Goal: Task Accomplishment & Management: Manage account settings

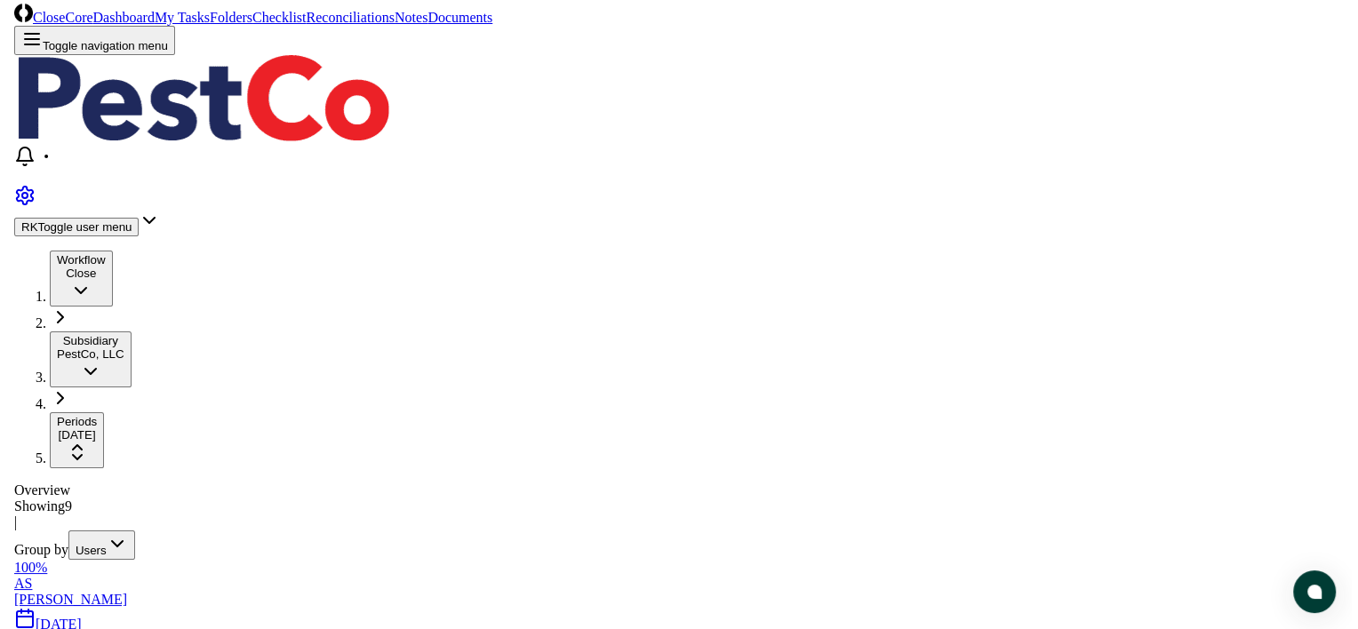
scroll to position [3, 0]
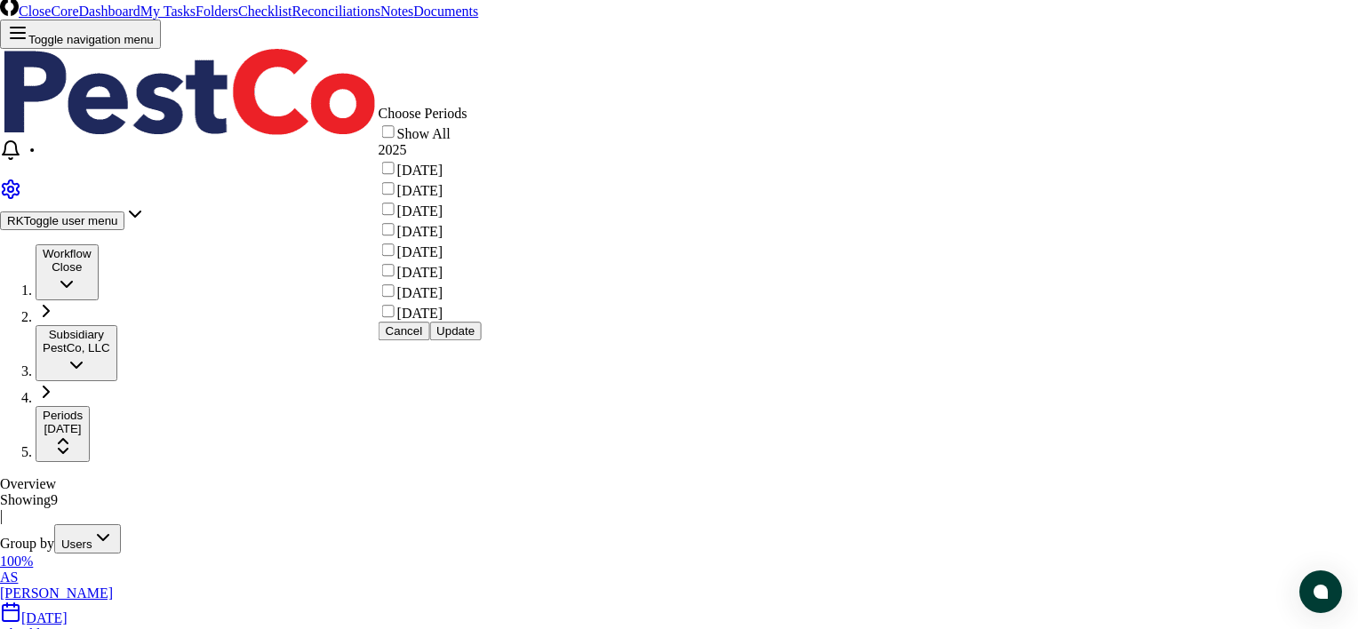
click at [482, 340] on button "Update" at bounding box center [455, 331] width 52 height 19
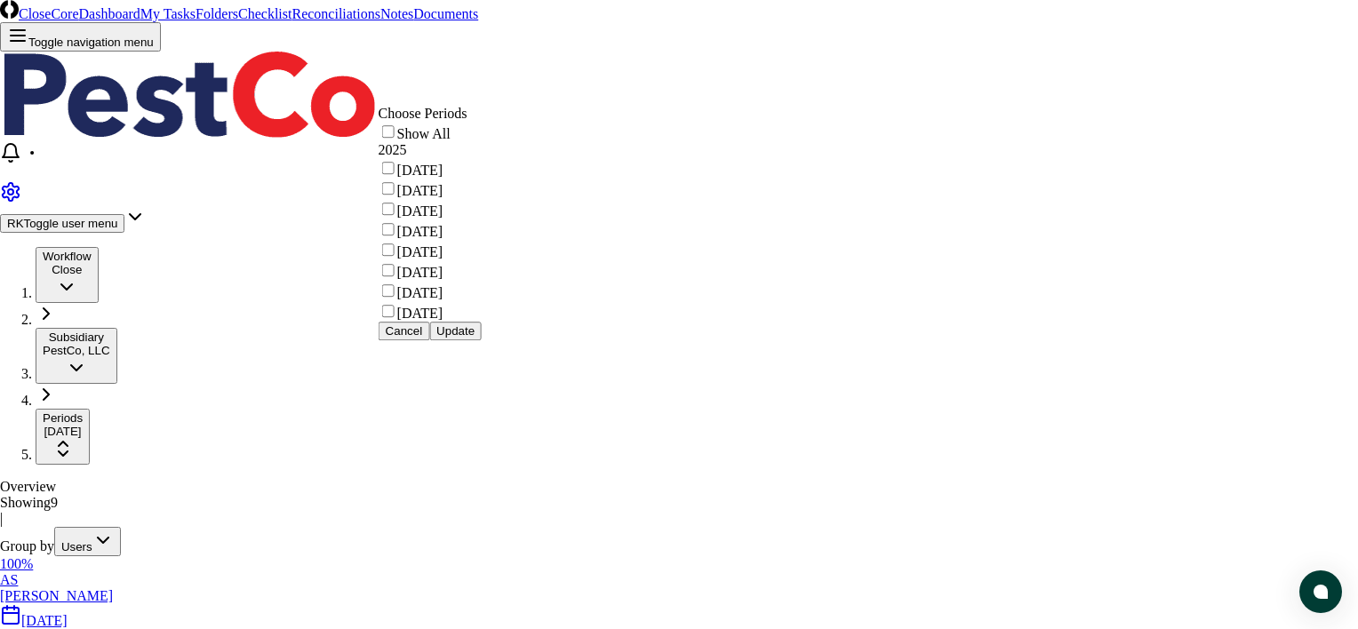
click at [482, 340] on button "Update" at bounding box center [455, 331] width 52 height 19
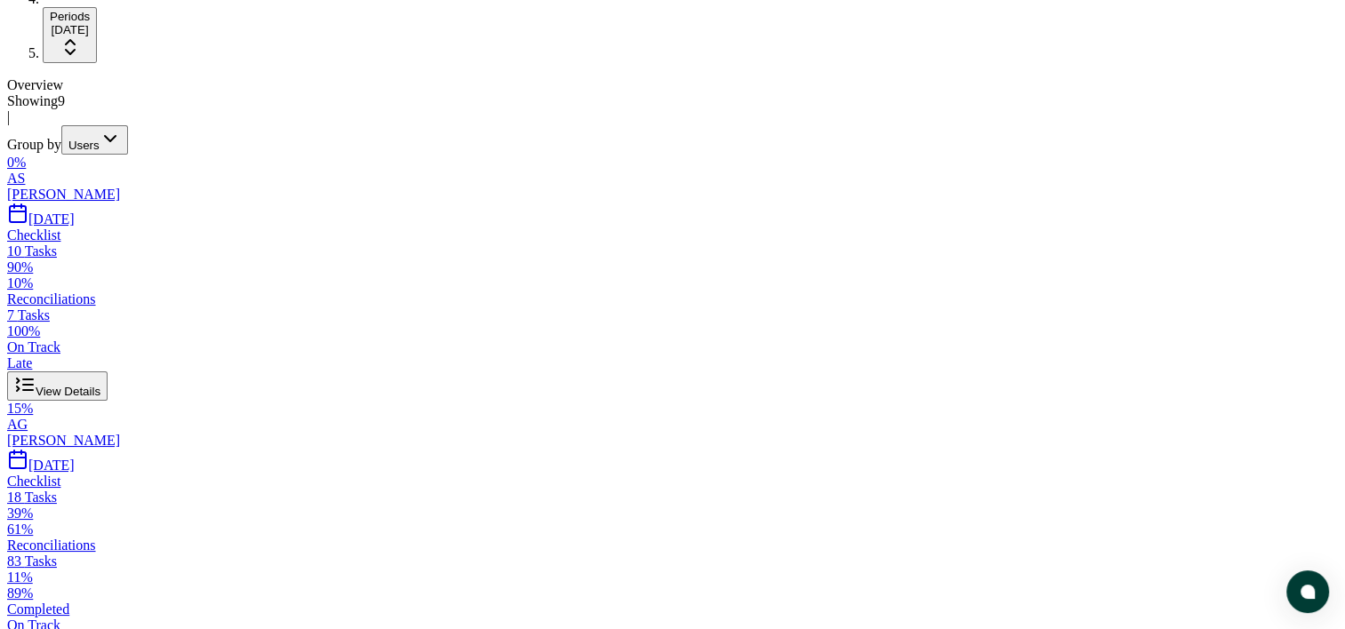
scroll to position [412, 0]
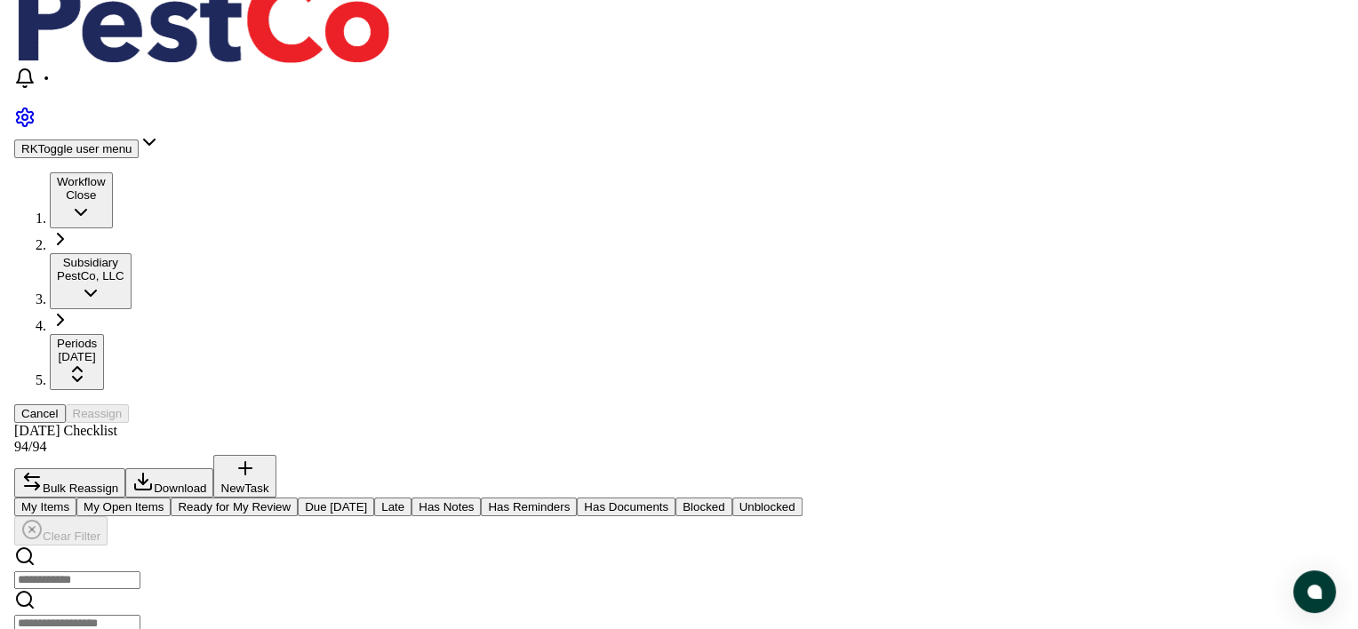
scroll to position [82, 0]
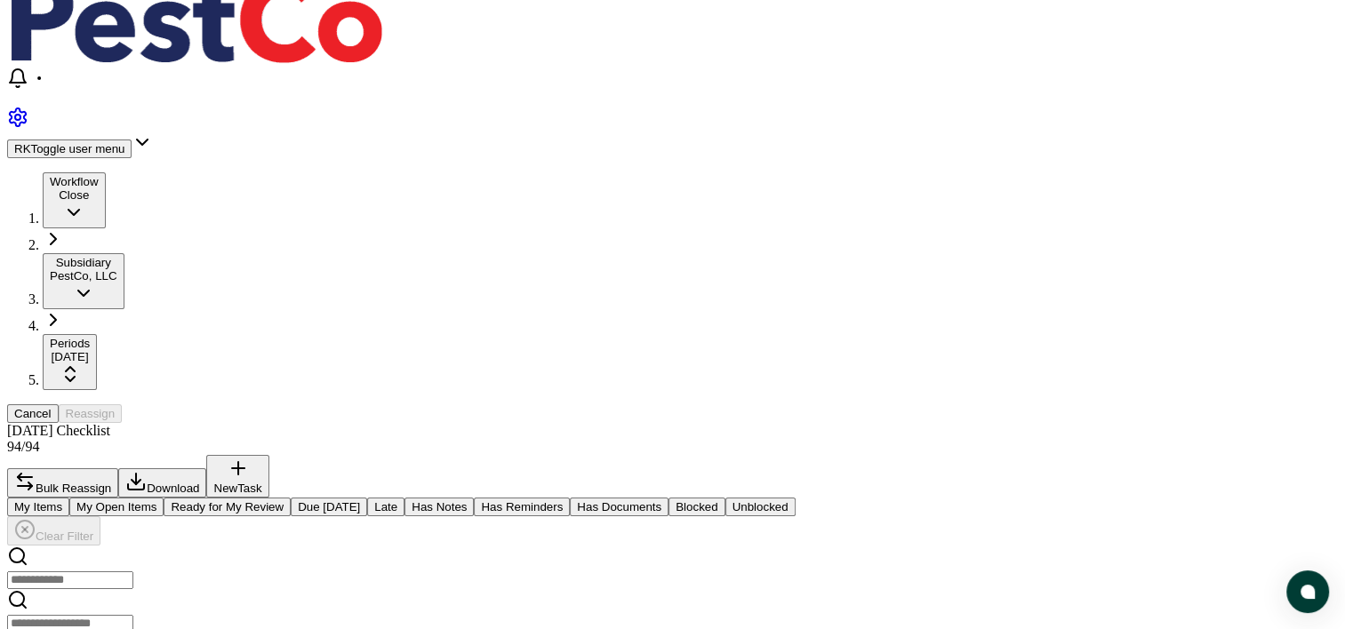
click at [800, 172] on nav "Workflow Close Subsidiary PestCo, LLC Periods [DATE]" at bounding box center [672, 281] width 1331 height 218
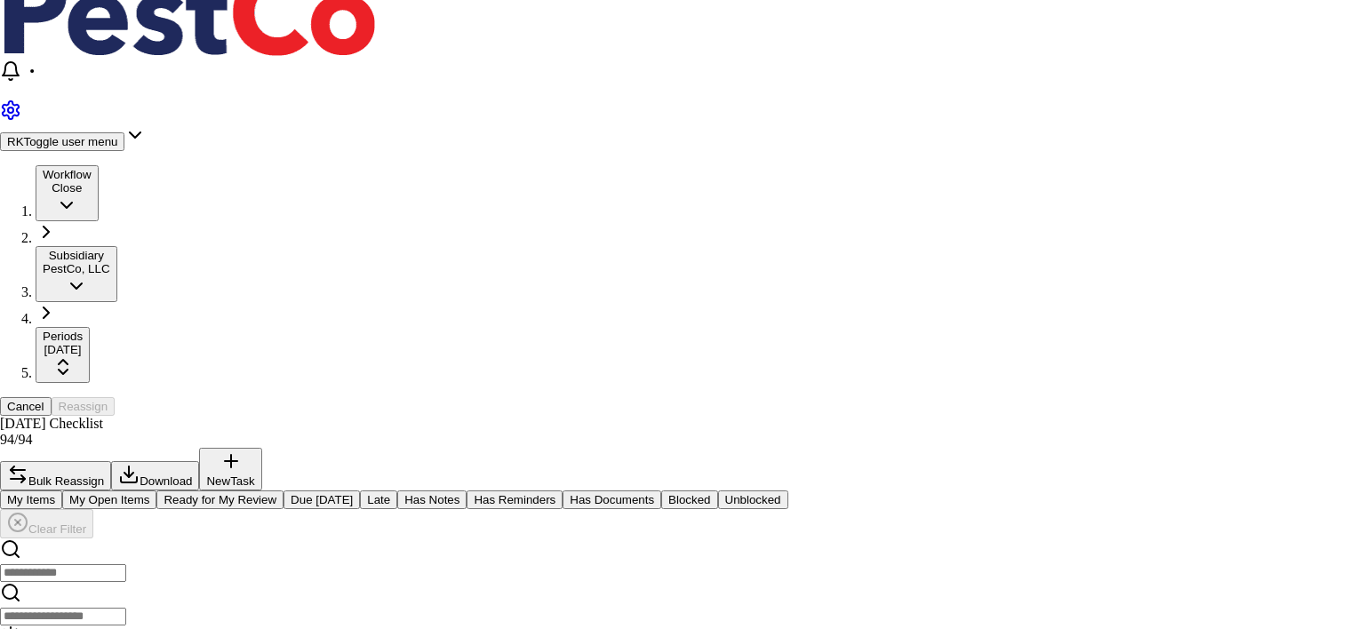
scroll to position [348, 0]
type textarea "*"
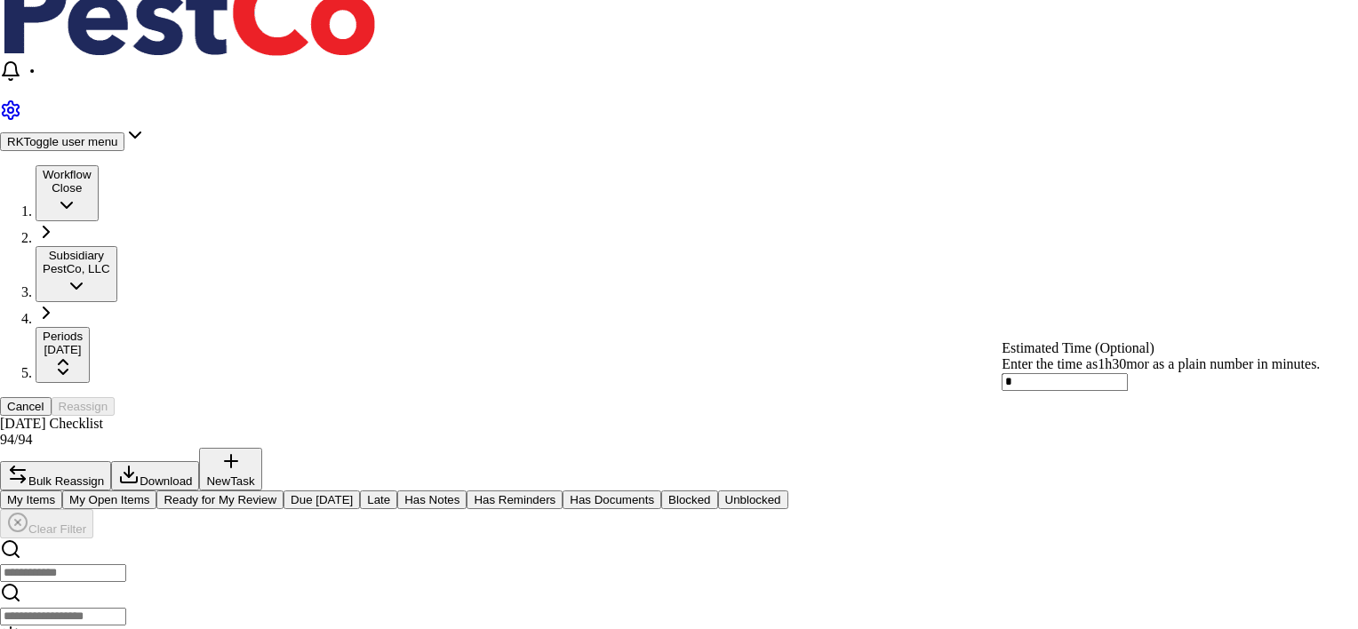
type input "*****"
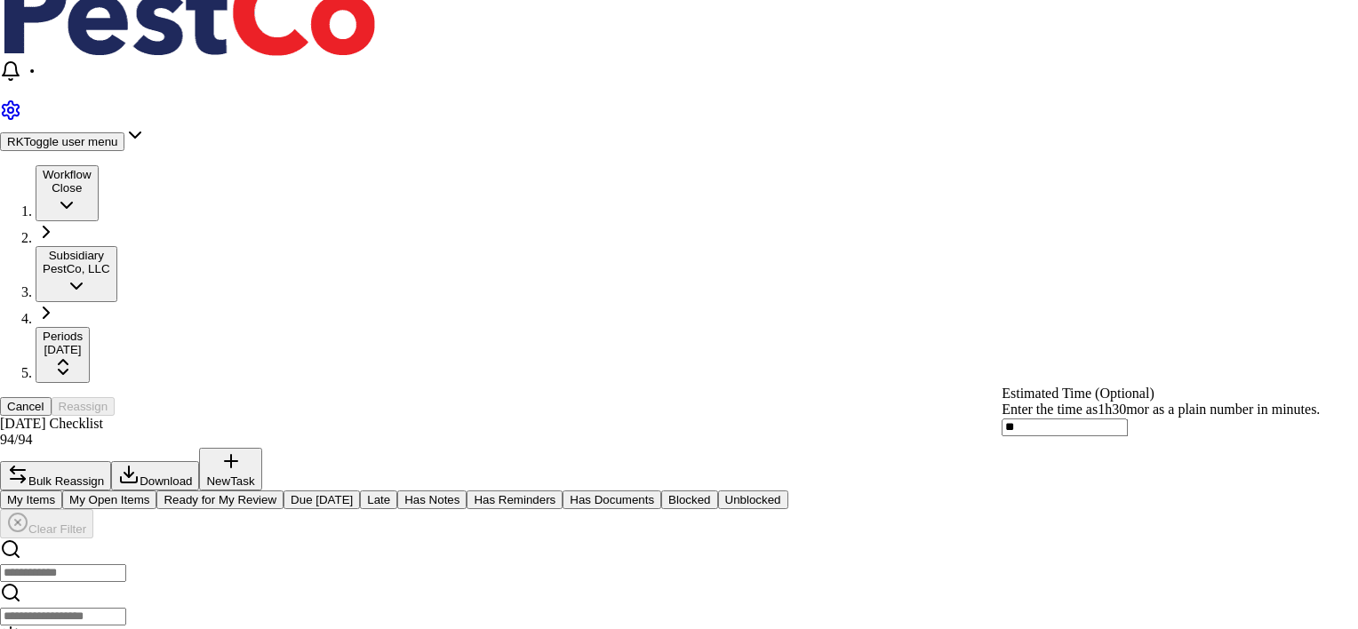
type input "*****"
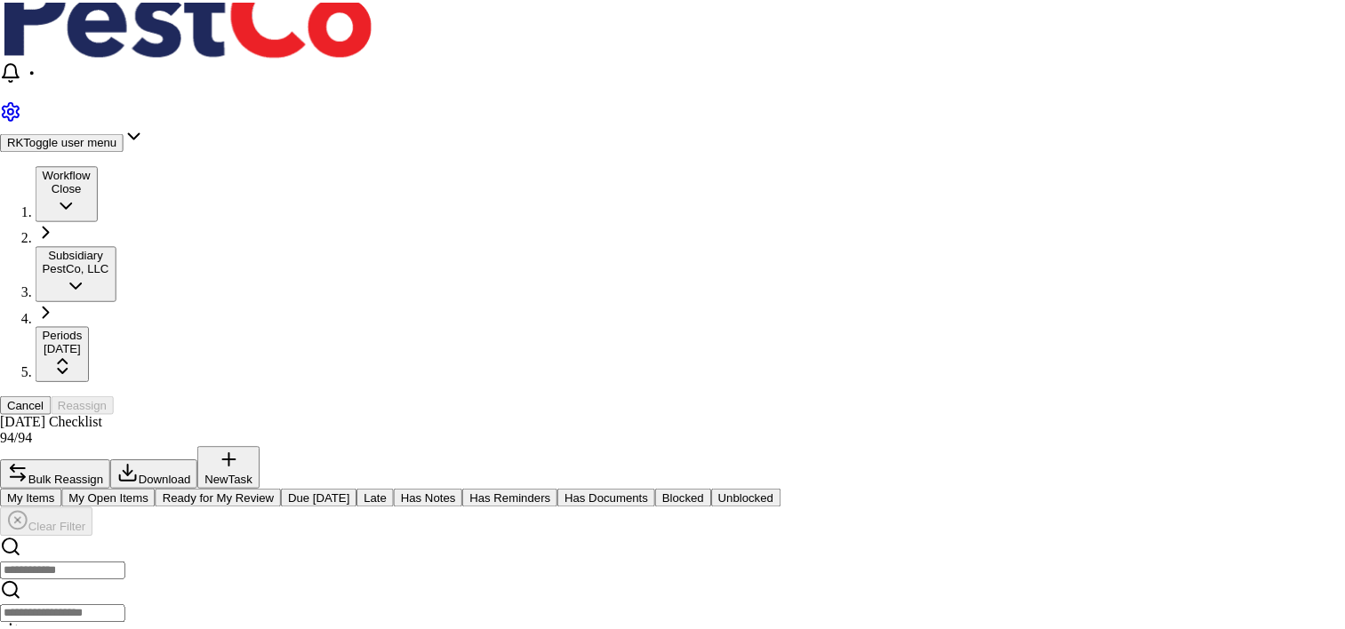
scroll to position [369, 0]
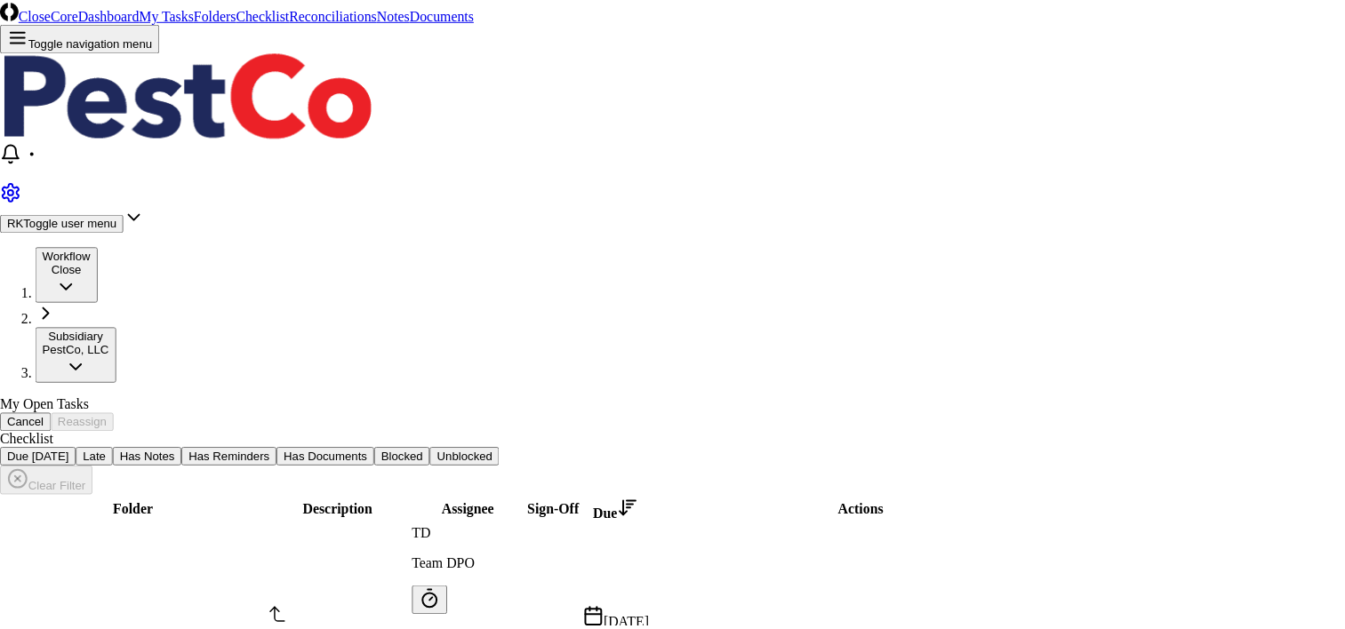
scroll to position [334, 0]
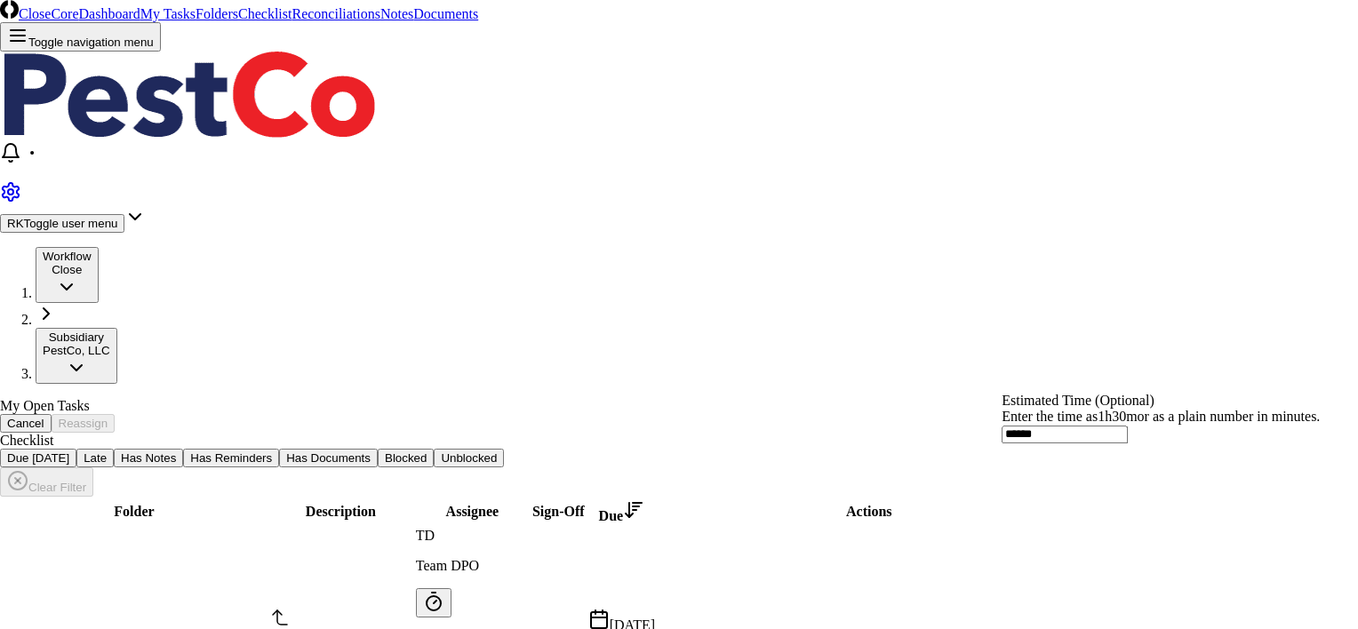
type textarea "*"
type input "******"
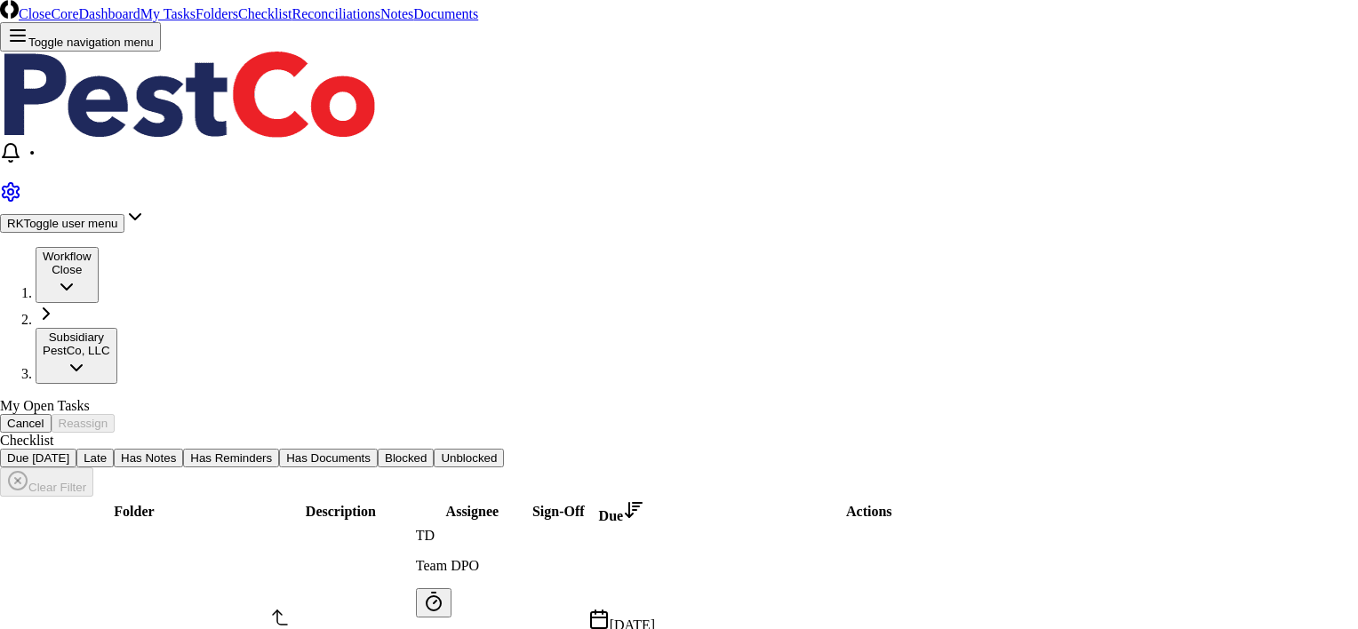
type textarea "*"
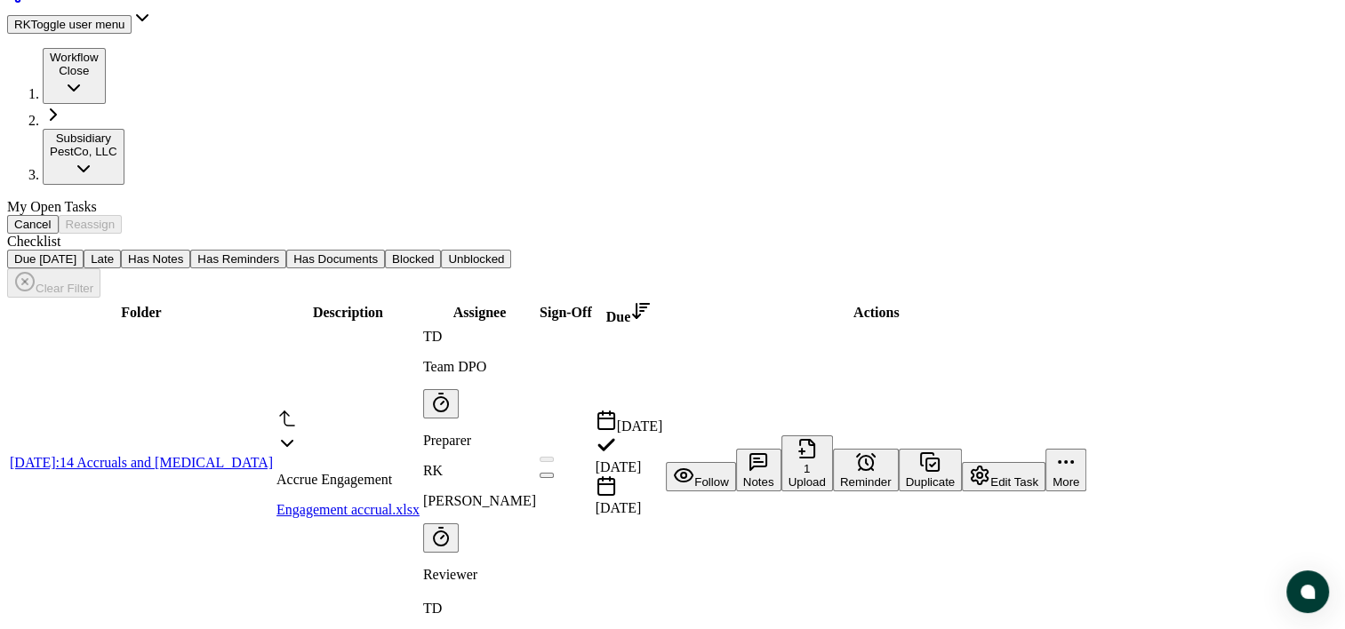
scroll to position [224, 0]
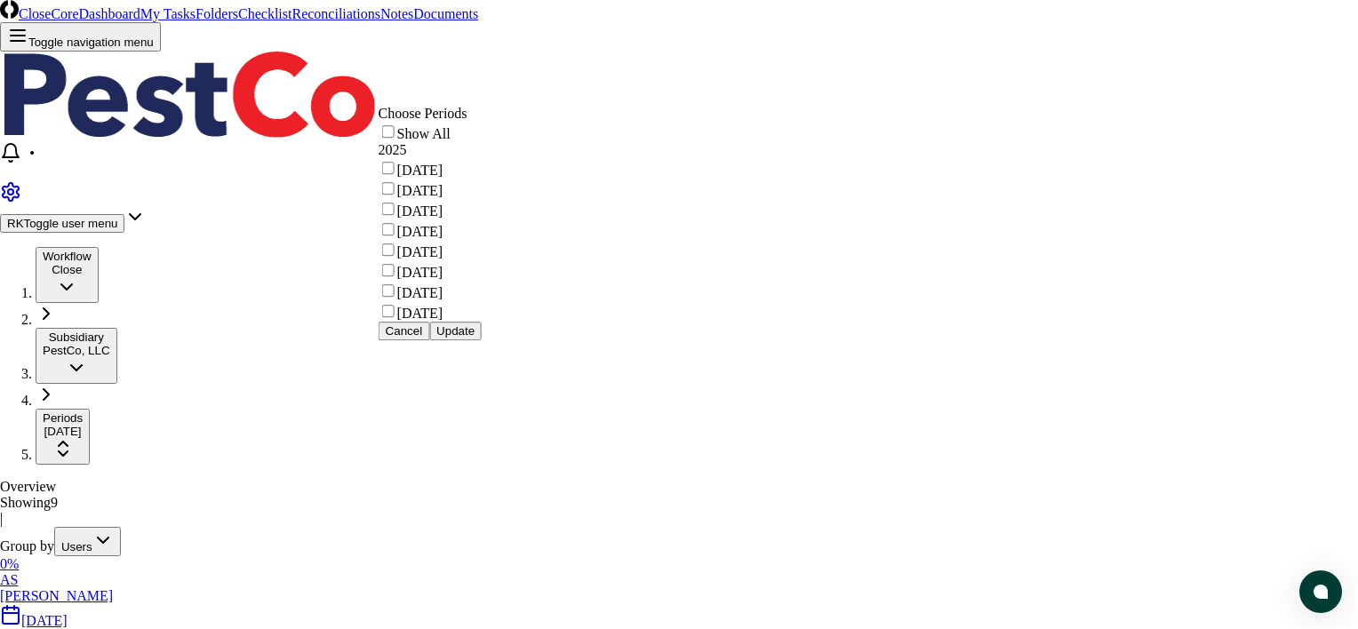
click at [475, 340] on button "Update" at bounding box center [455, 331] width 52 height 19
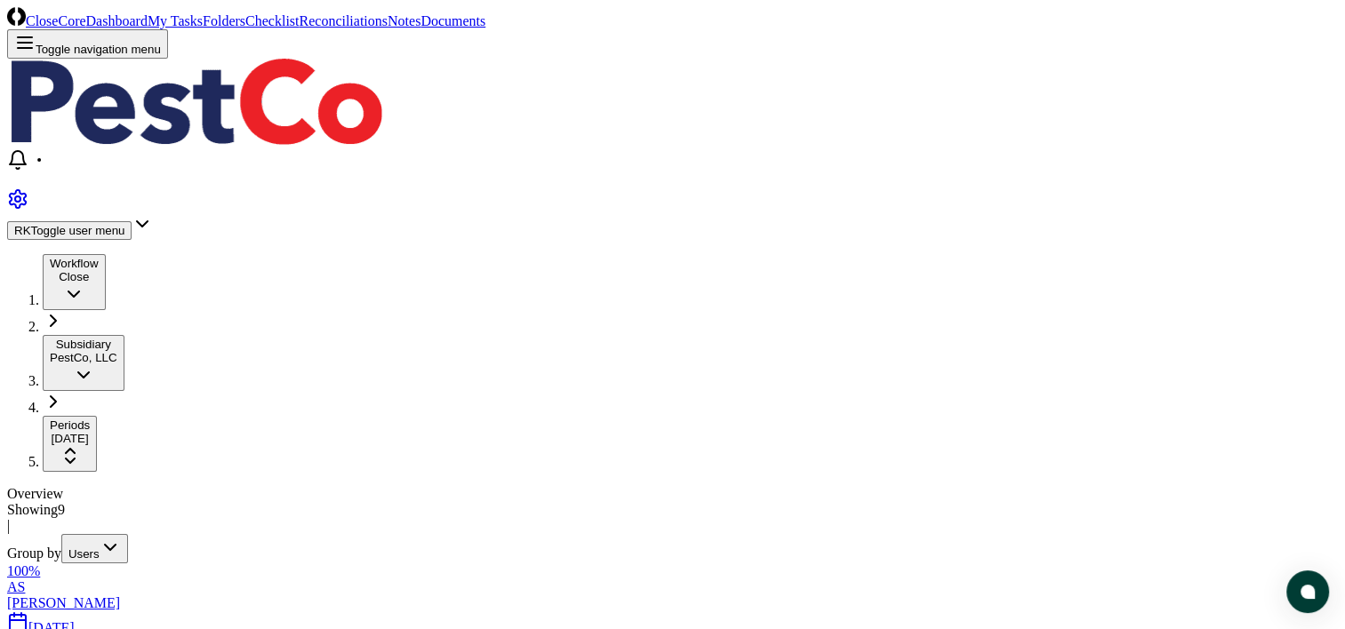
click at [161, 26] on link "My Tasks" at bounding box center [175, 20] width 55 height 15
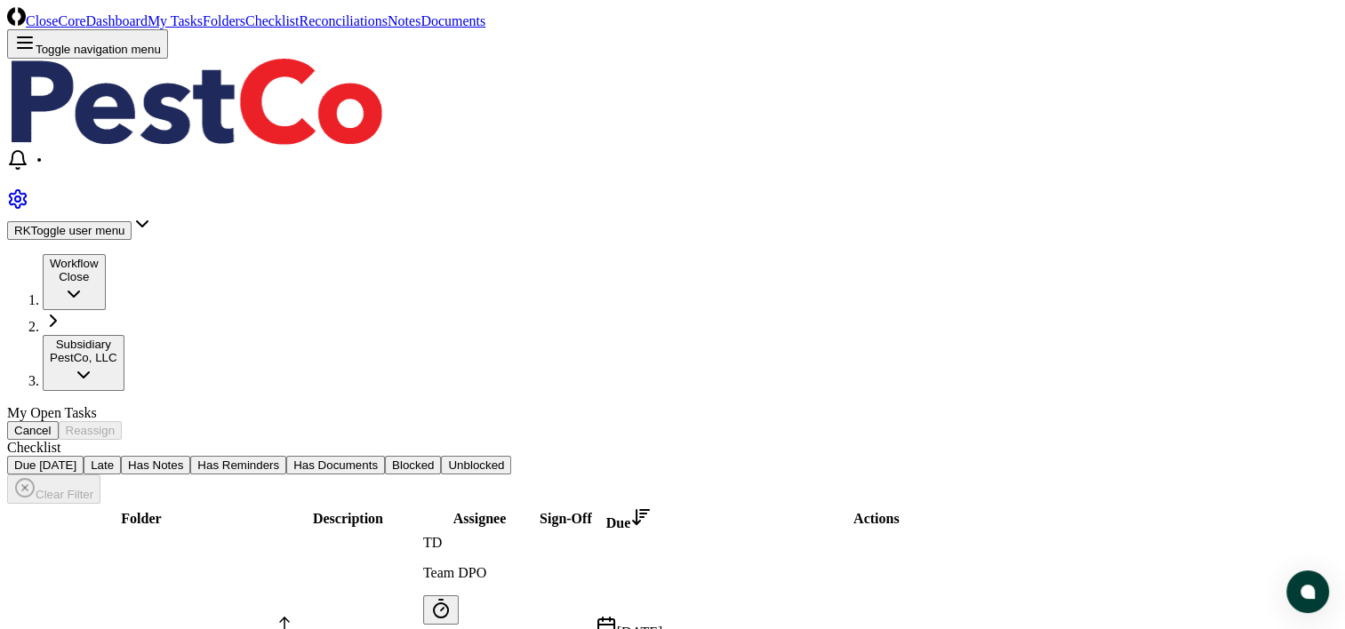
click at [86, 28] on link "Dashboard" at bounding box center [116, 20] width 61 height 15
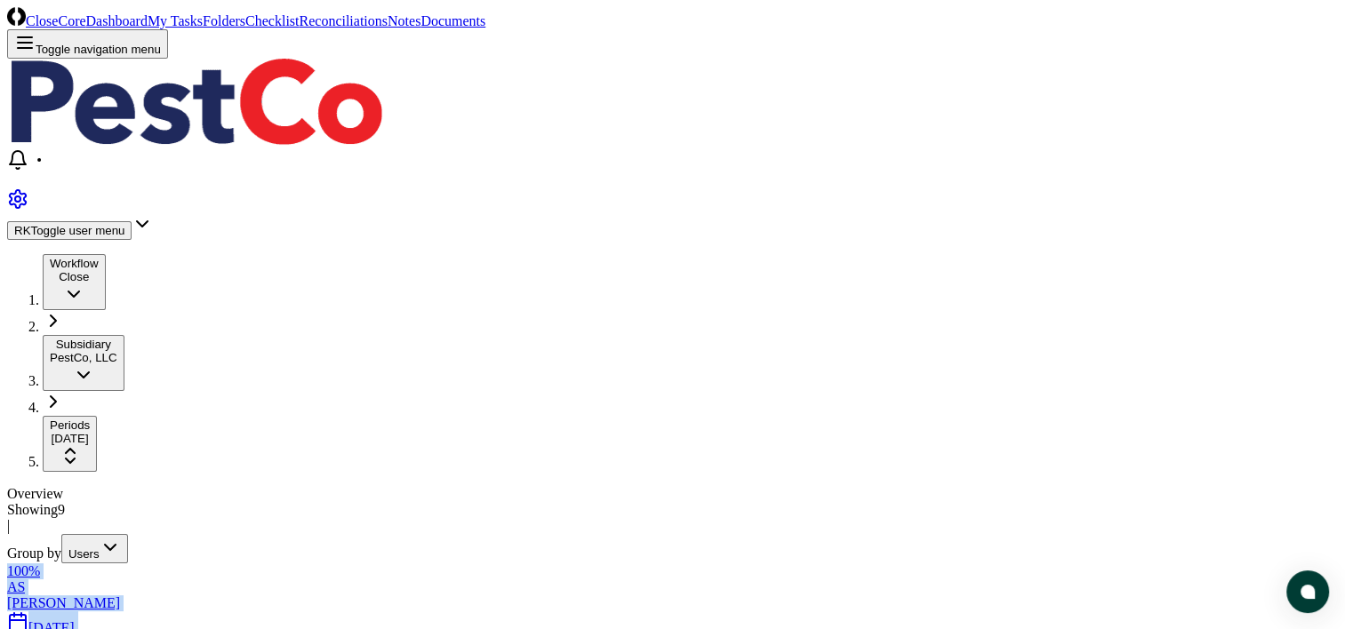
drag, startPoint x: 564, startPoint y: 485, endPoint x: 1003, endPoint y: 523, distance: 439.8
click at [275, 11] on header "CloseCore Dashboard My Tasks Folders Checklist Reconciliations Notes Documents …" at bounding box center [672, 123] width 1331 height 233
click at [267, 28] on link "Checklist" at bounding box center [271, 20] width 53 height 15
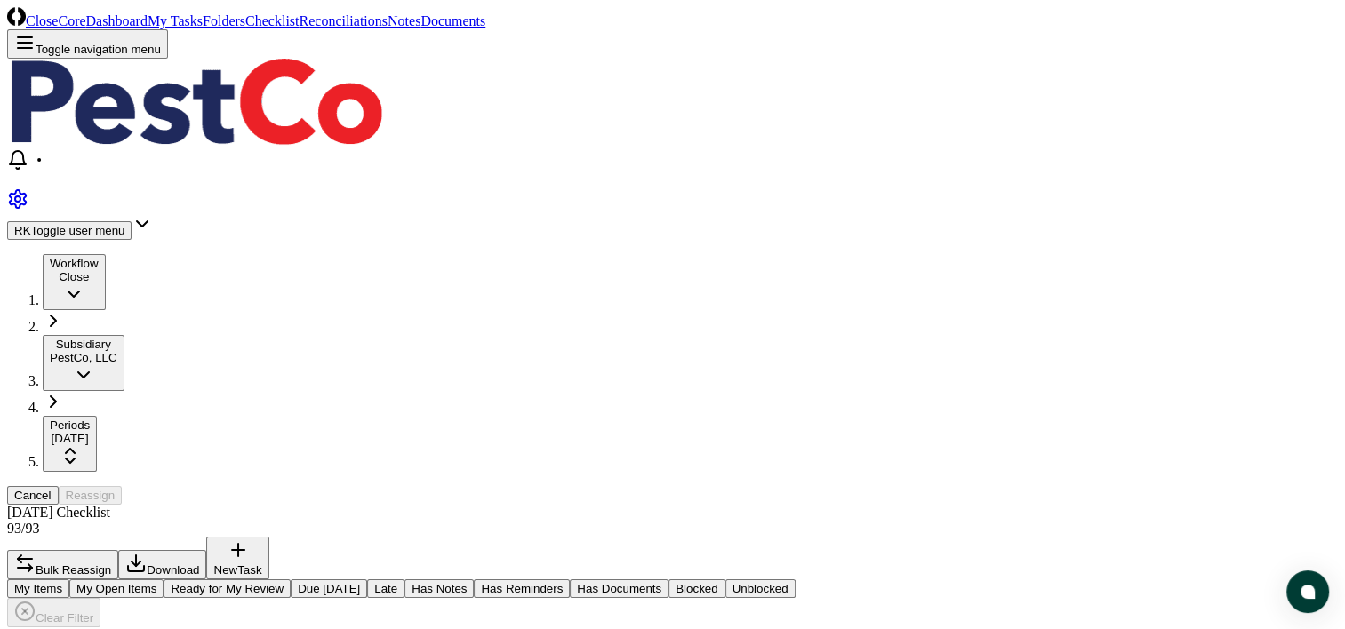
click at [404, 580] on button "Late" at bounding box center [385, 589] width 37 height 19
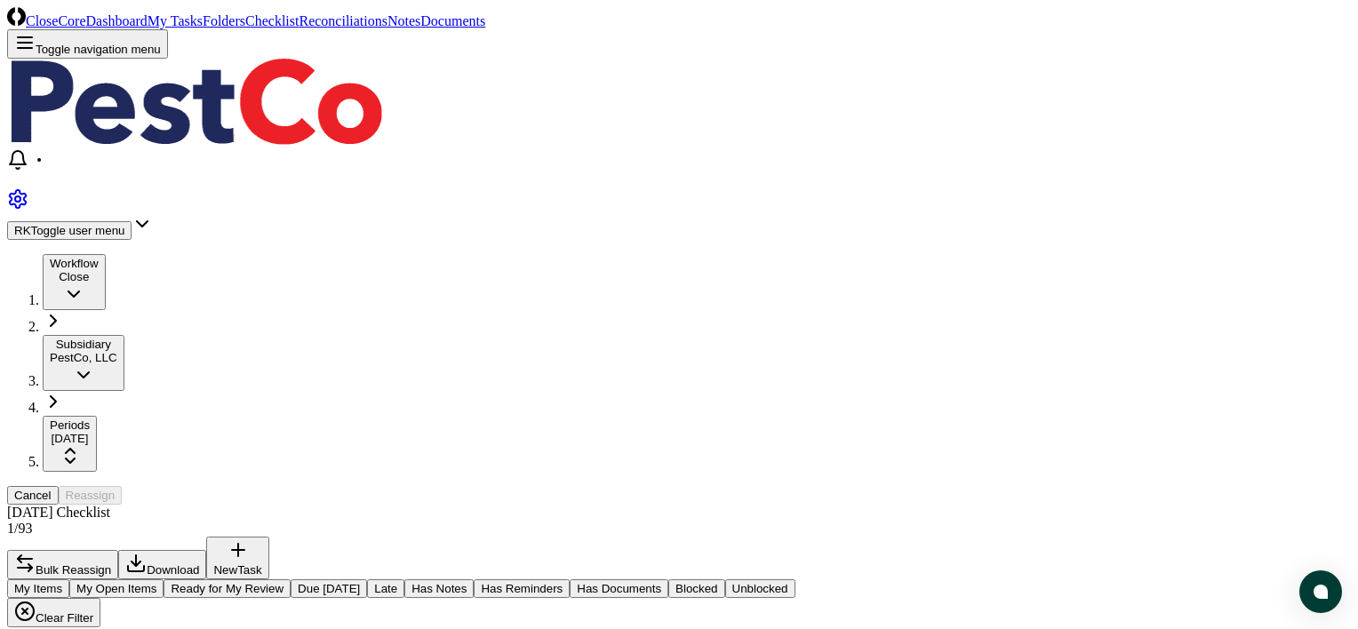
click at [340, 28] on link "Reconciliations" at bounding box center [343, 20] width 89 height 15
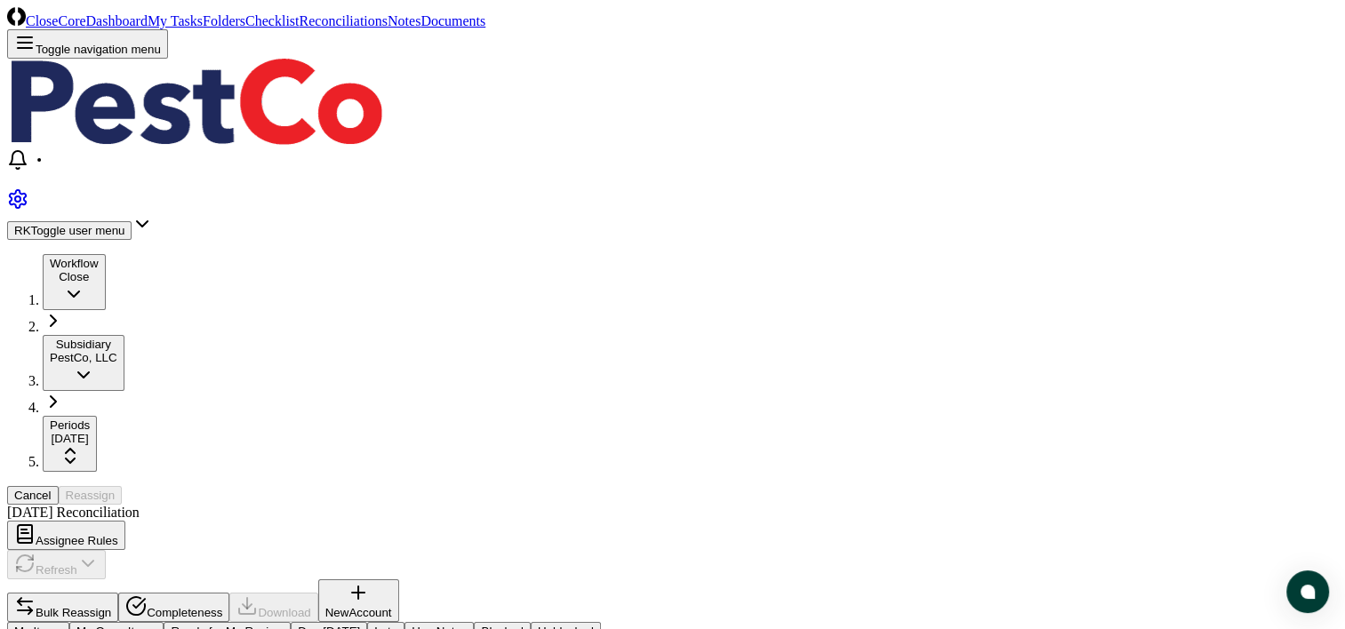
click at [404, 622] on button "Late" at bounding box center [385, 631] width 37 height 19
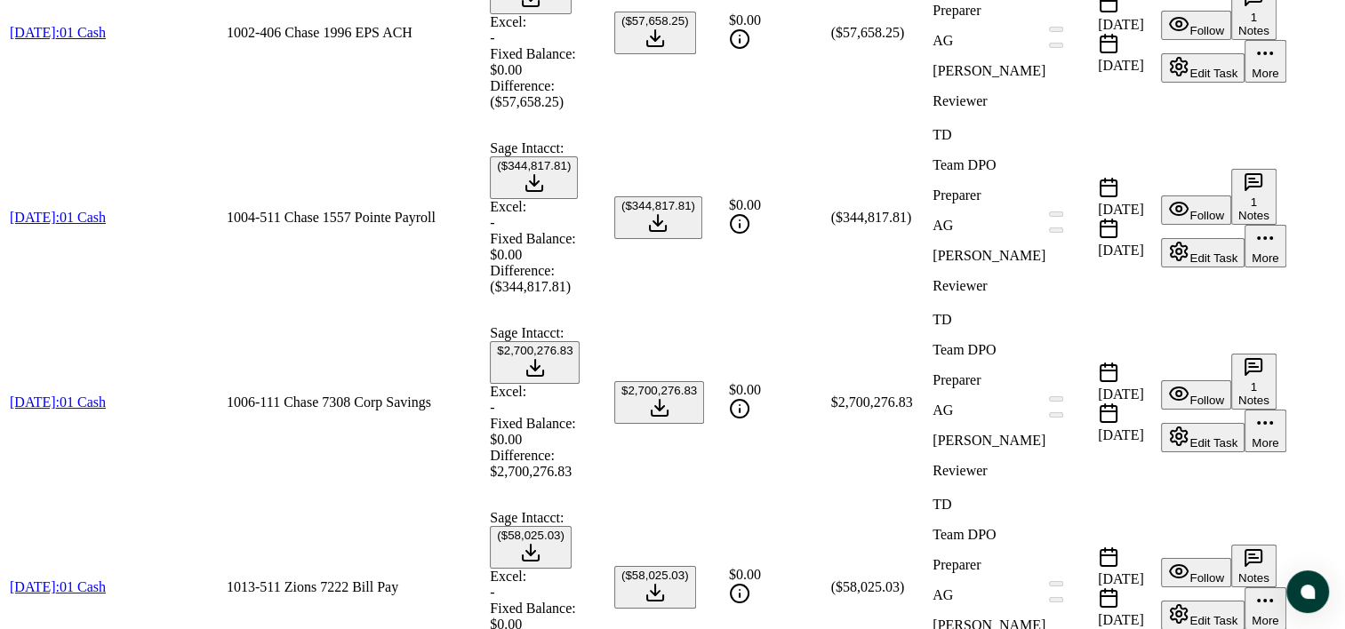
scroll to position [2590, 0]
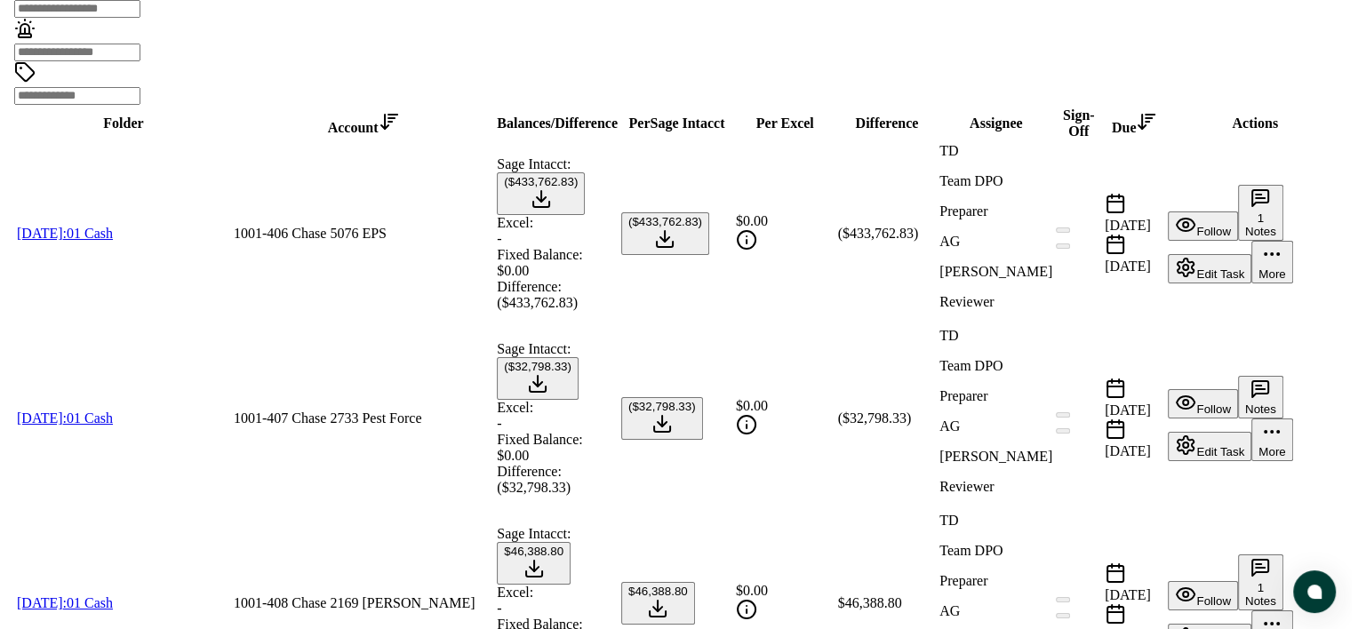
scroll to position [644, 0]
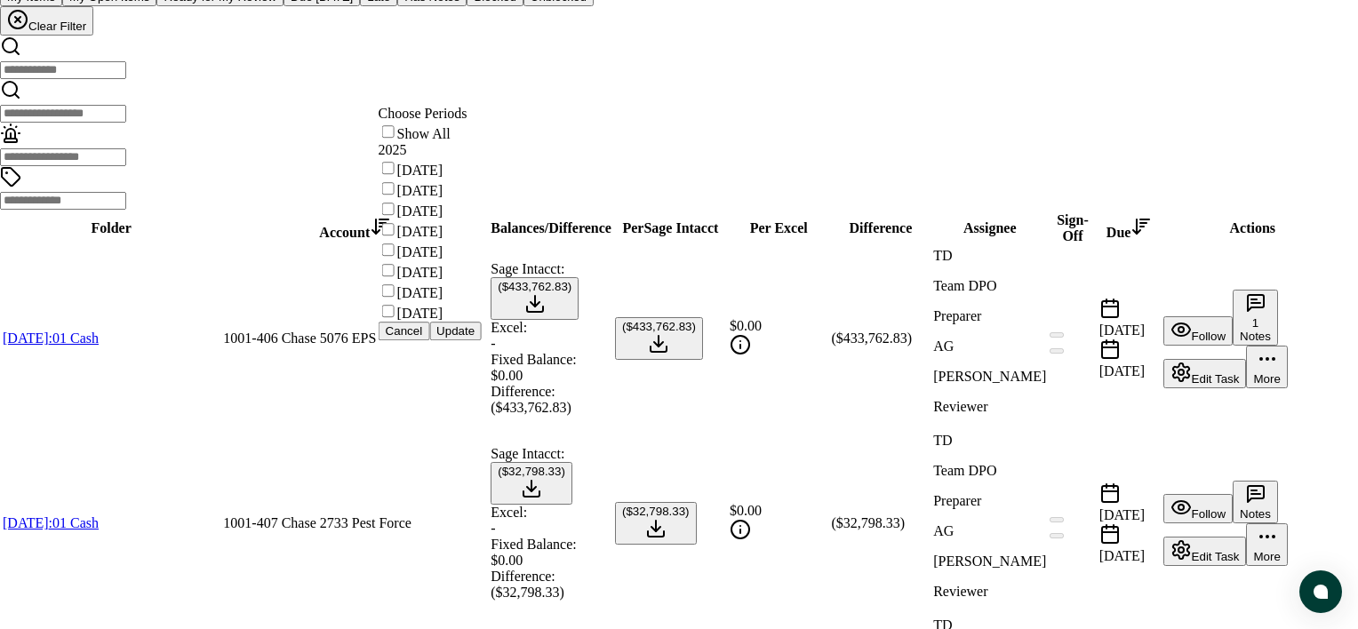
click at [482, 340] on button "Update" at bounding box center [455, 331] width 52 height 19
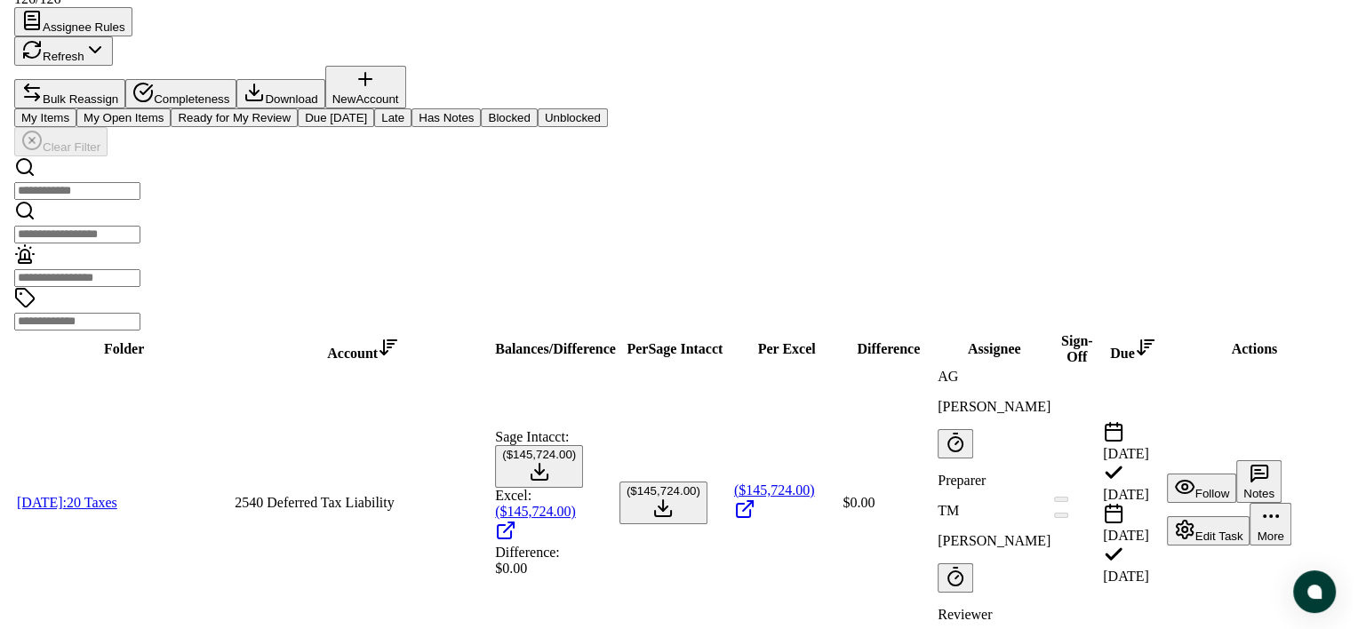
scroll to position [530, 0]
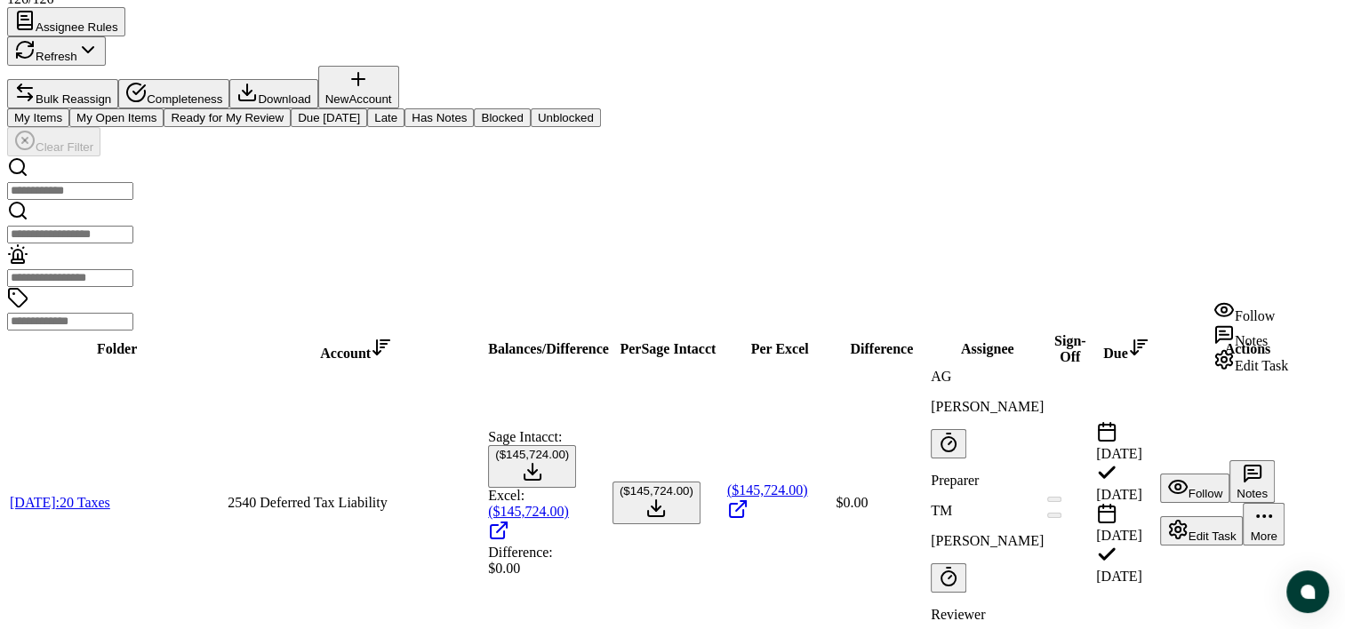
click at [1260, 372] on span "Edit Task" at bounding box center [1261, 365] width 53 height 15
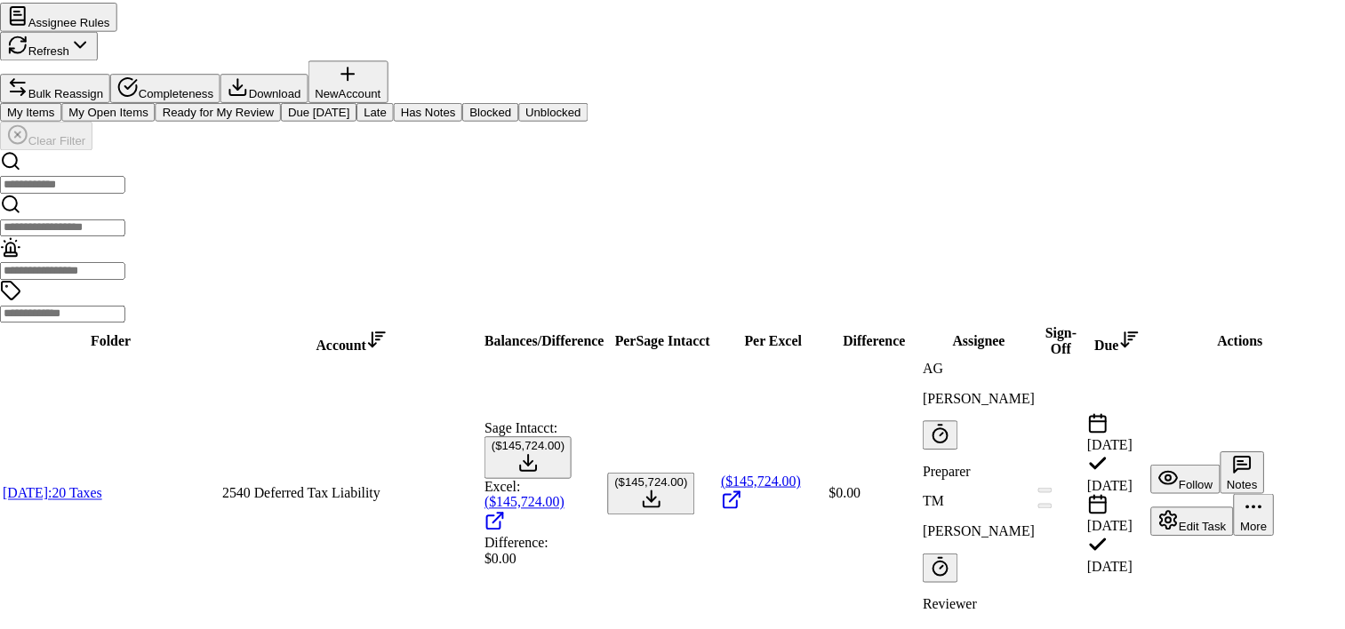
scroll to position [0, 0]
